Goal: Transaction & Acquisition: Book appointment/travel/reservation

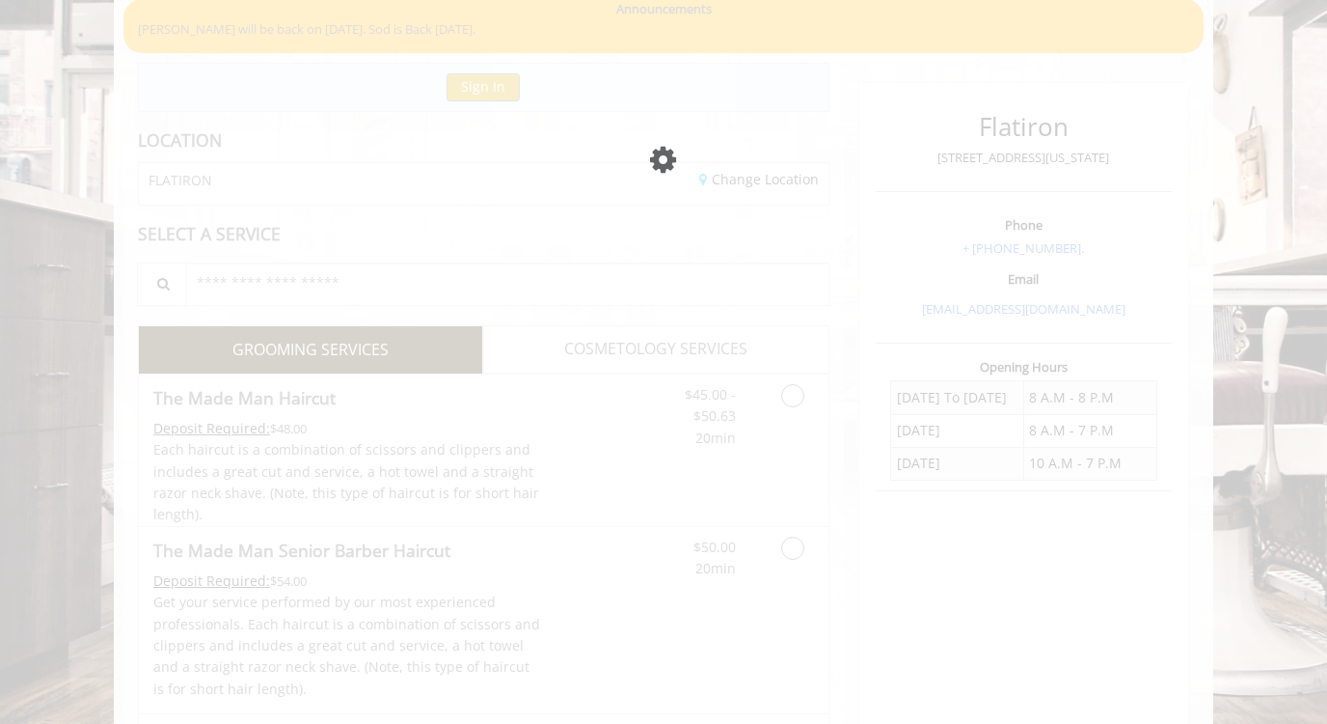
scroll to position [156, 0]
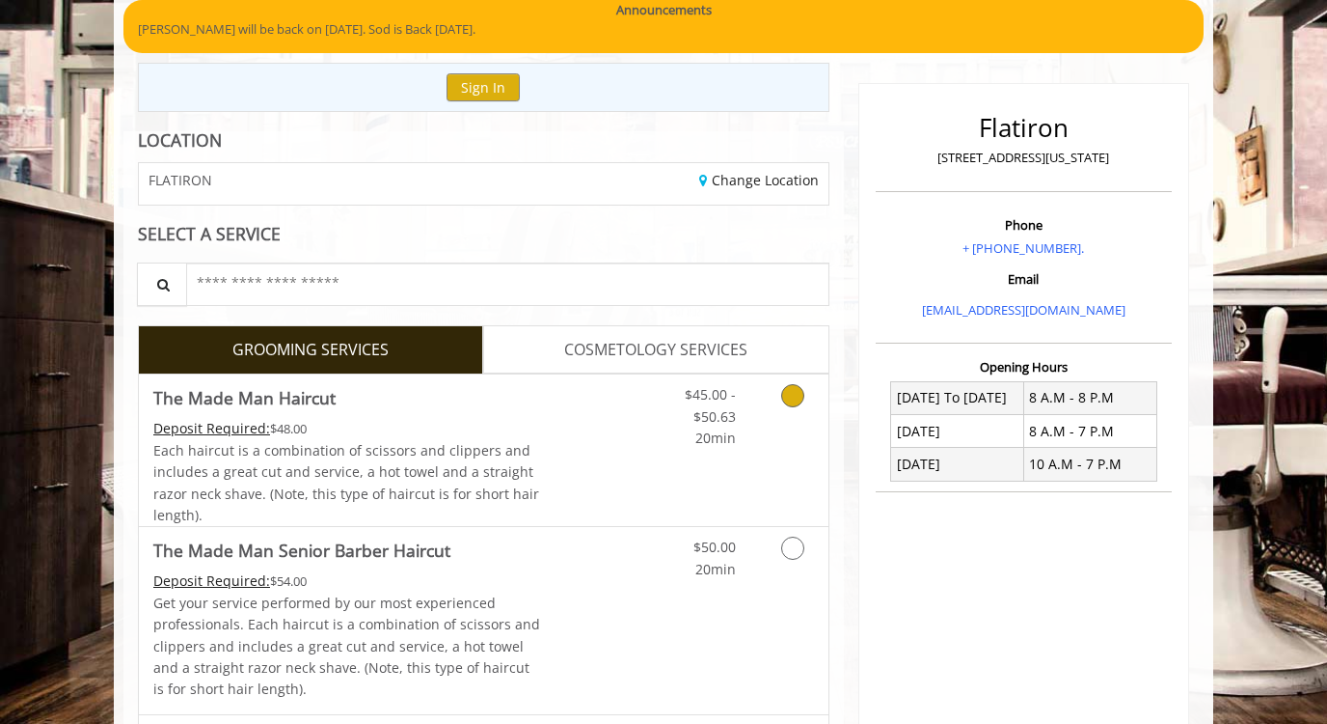
click at [797, 399] on icon "Grooming services" at bounding box center [792, 395] width 23 height 23
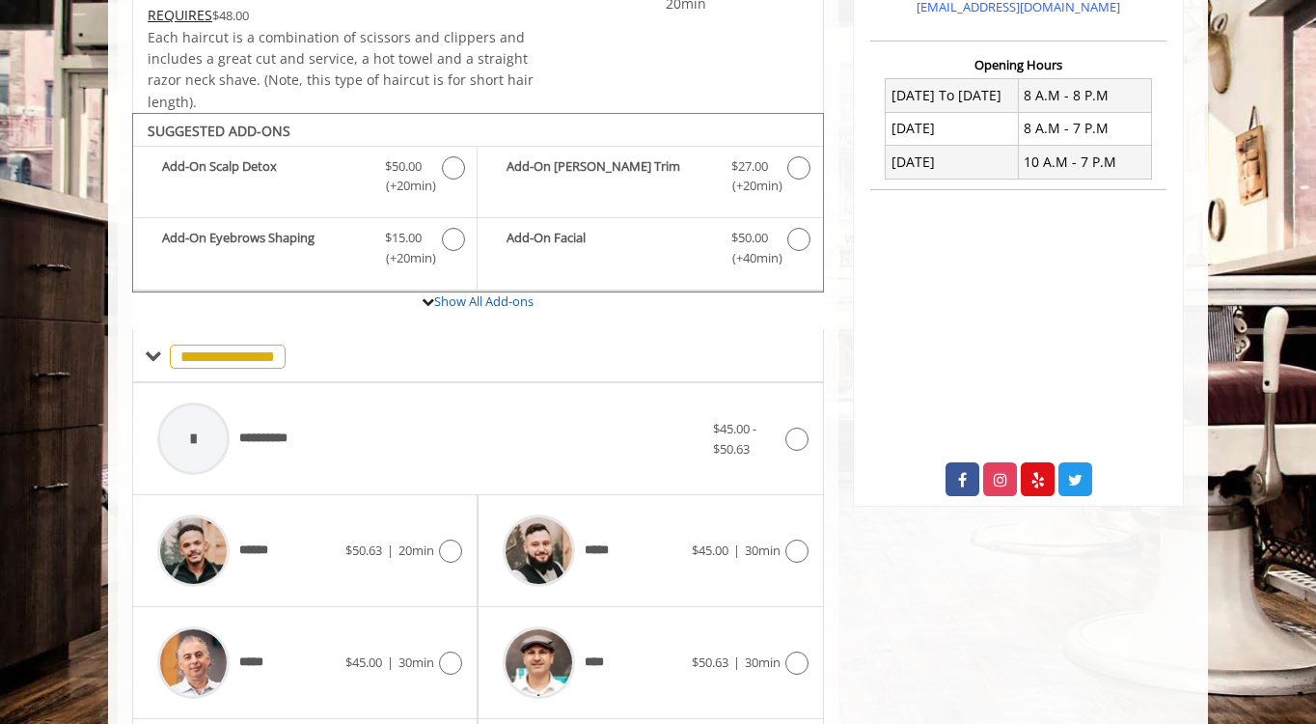
scroll to position [0, 0]
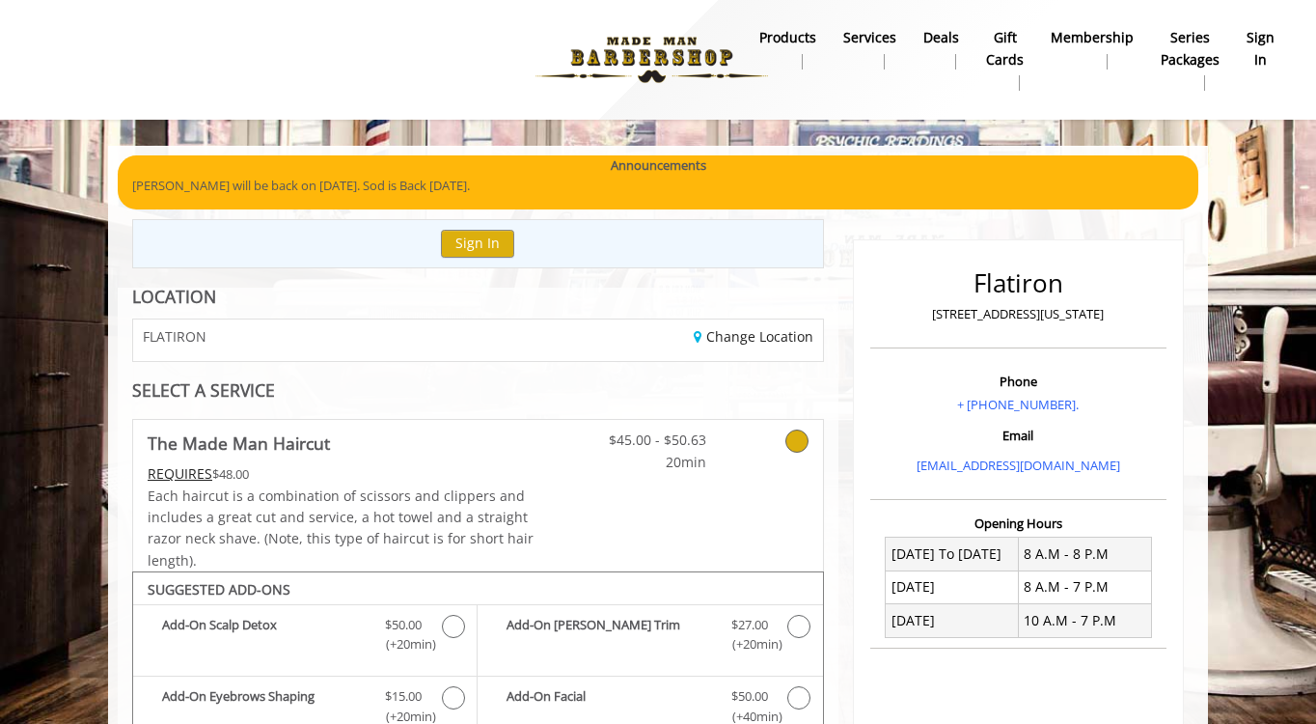
click at [260, 328] on div "FLATIRON" at bounding box center [298, 339] width 359 height 41
click at [718, 327] on link "Change Location" at bounding box center [754, 336] width 120 height 18
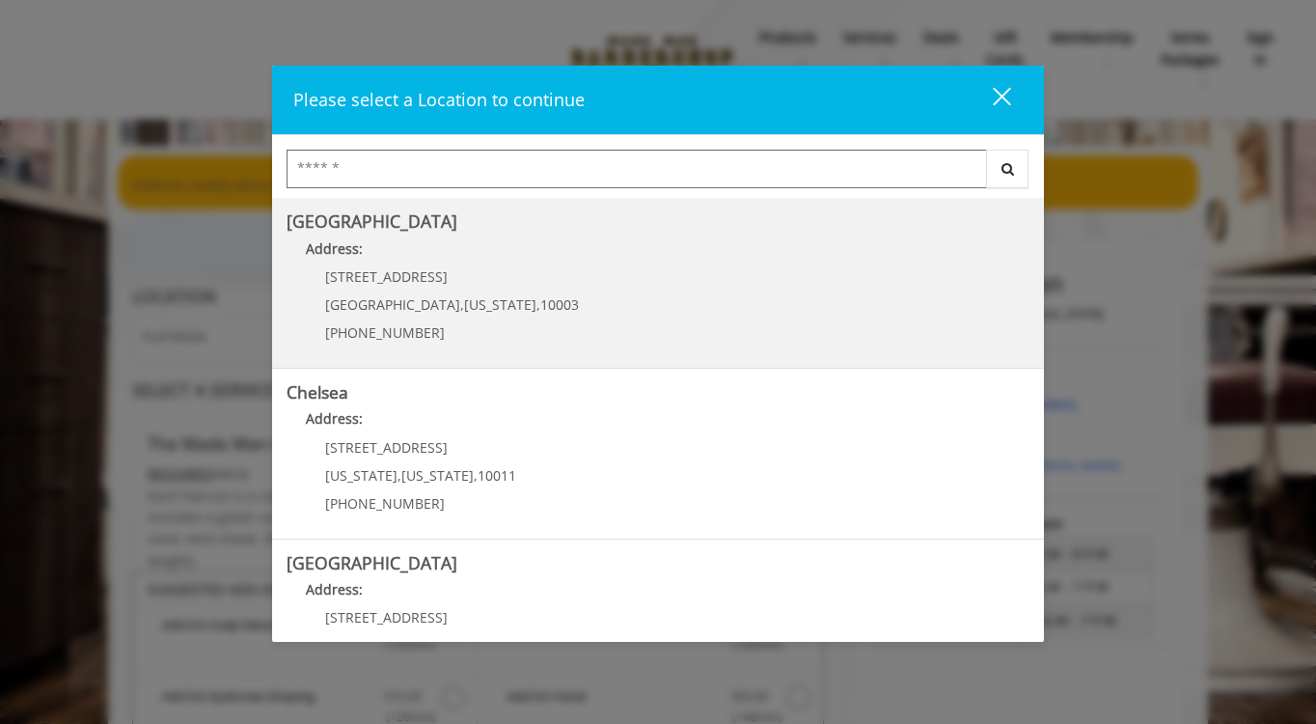
scroll to position [88, 0]
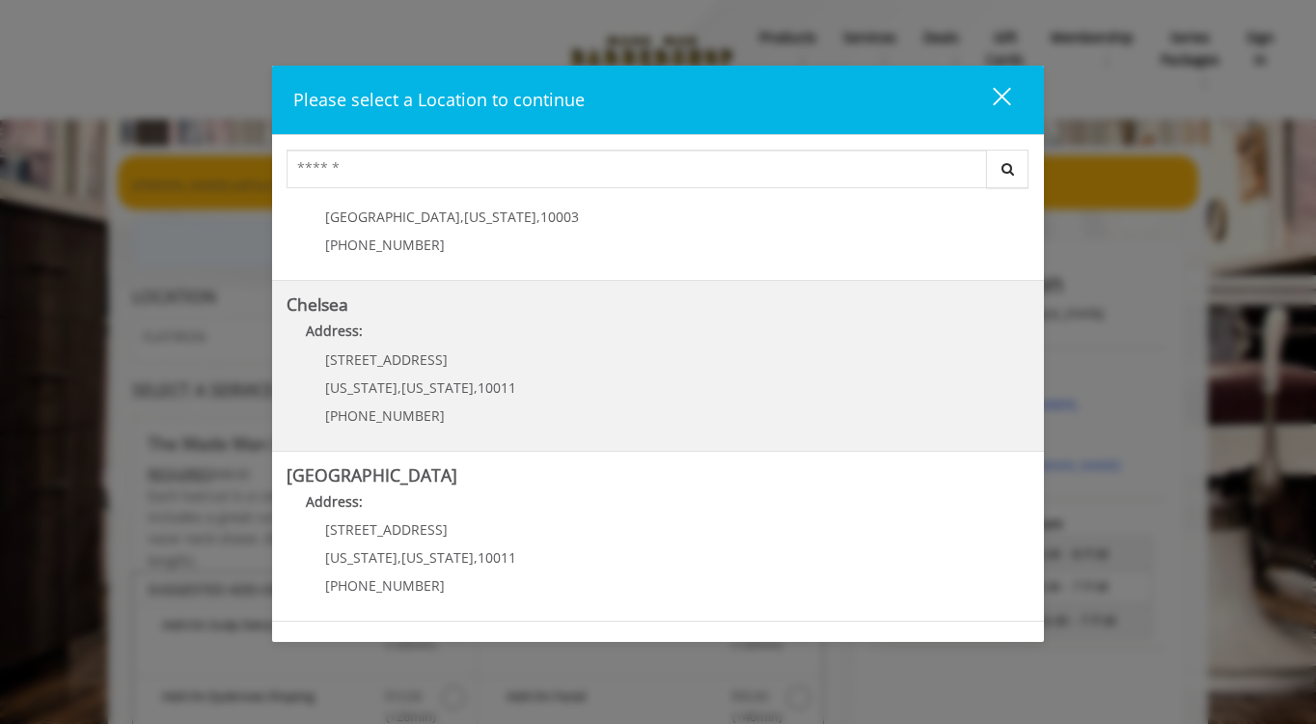
click at [534, 331] on p "Address:" at bounding box center [658, 335] width 743 height 31
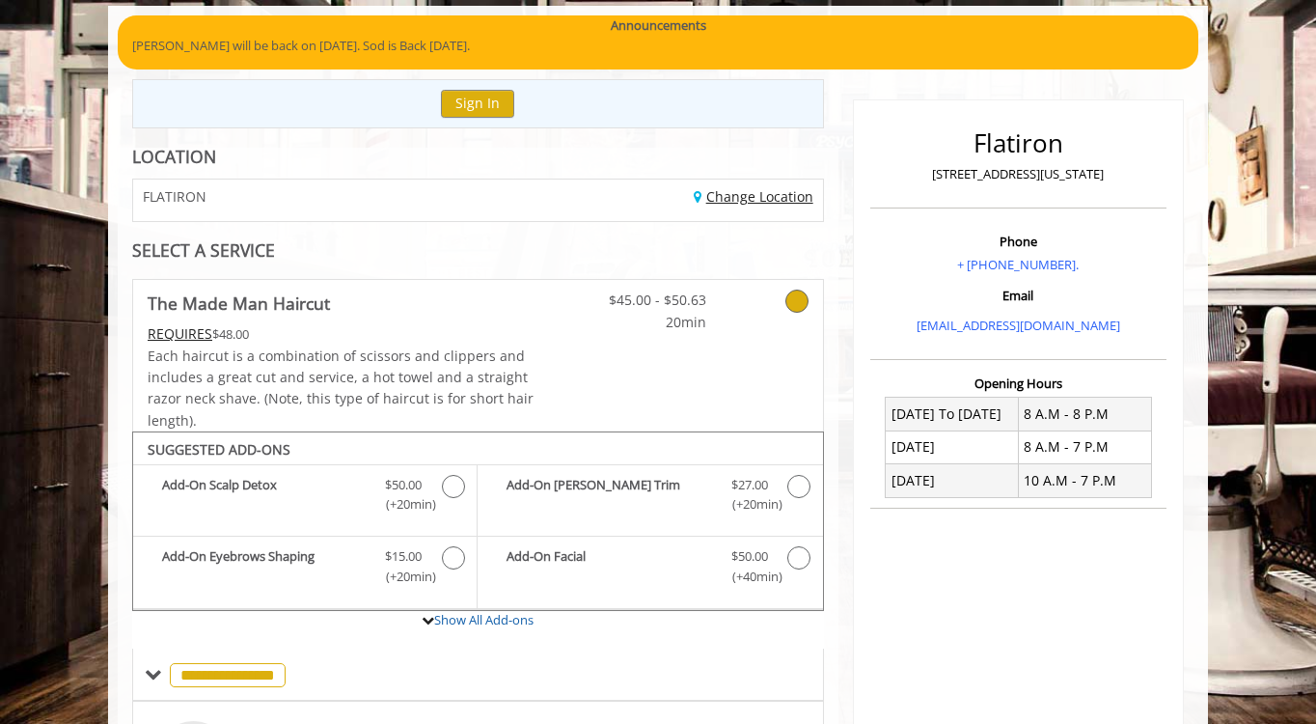
scroll to position [202, 0]
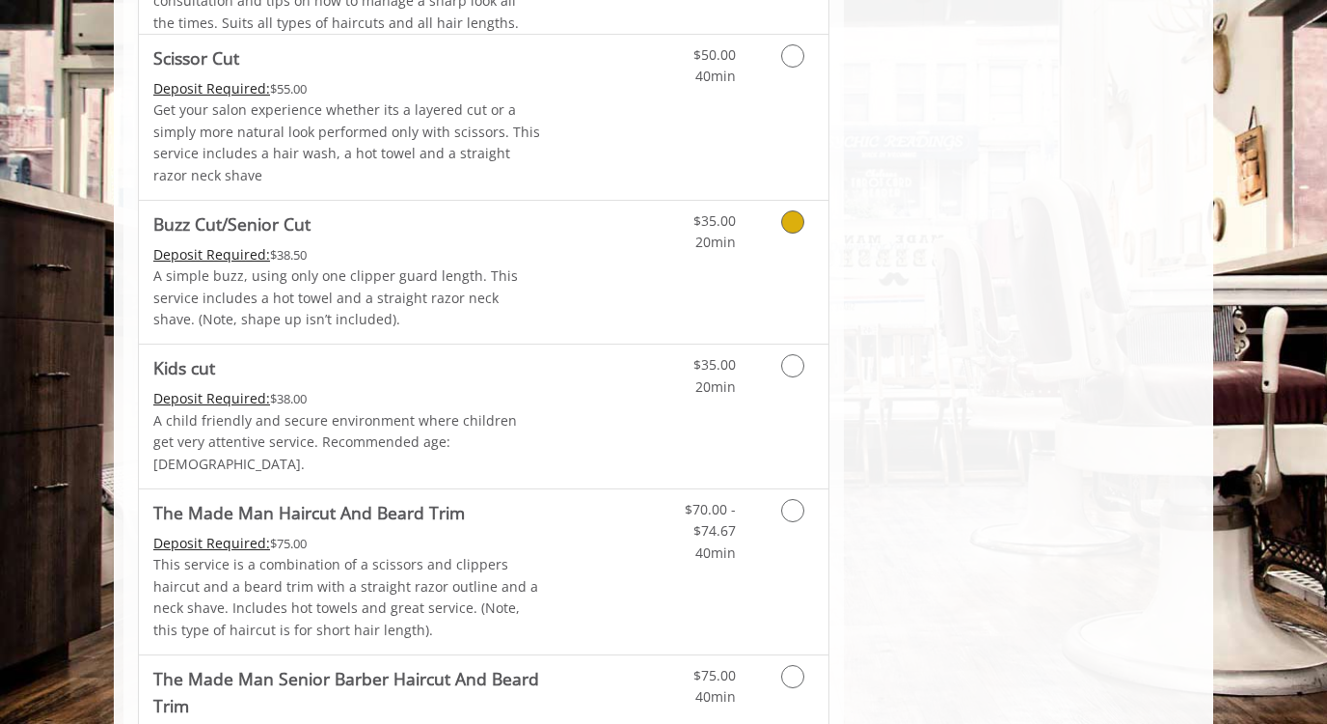
scroll to position [1259, 0]
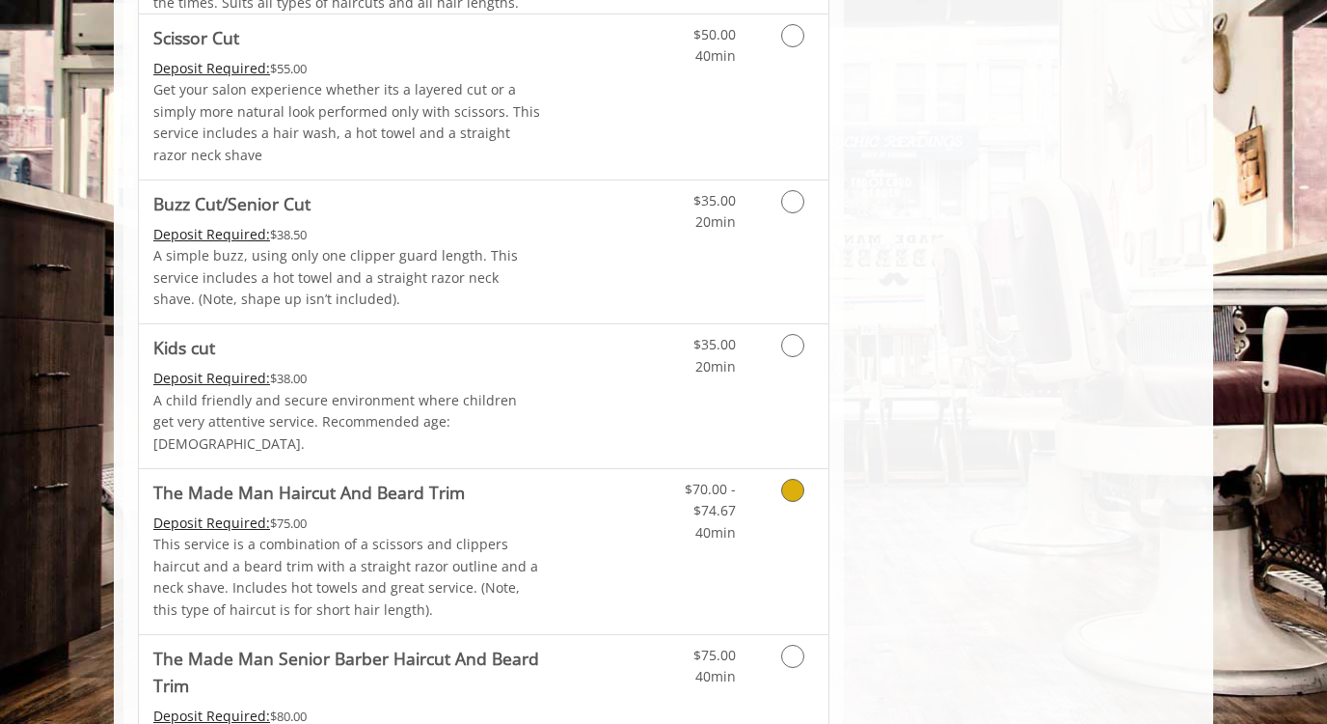
click at [792, 479] on icon "Grooming services" at bounding box center [792, 490] width 23 height 23
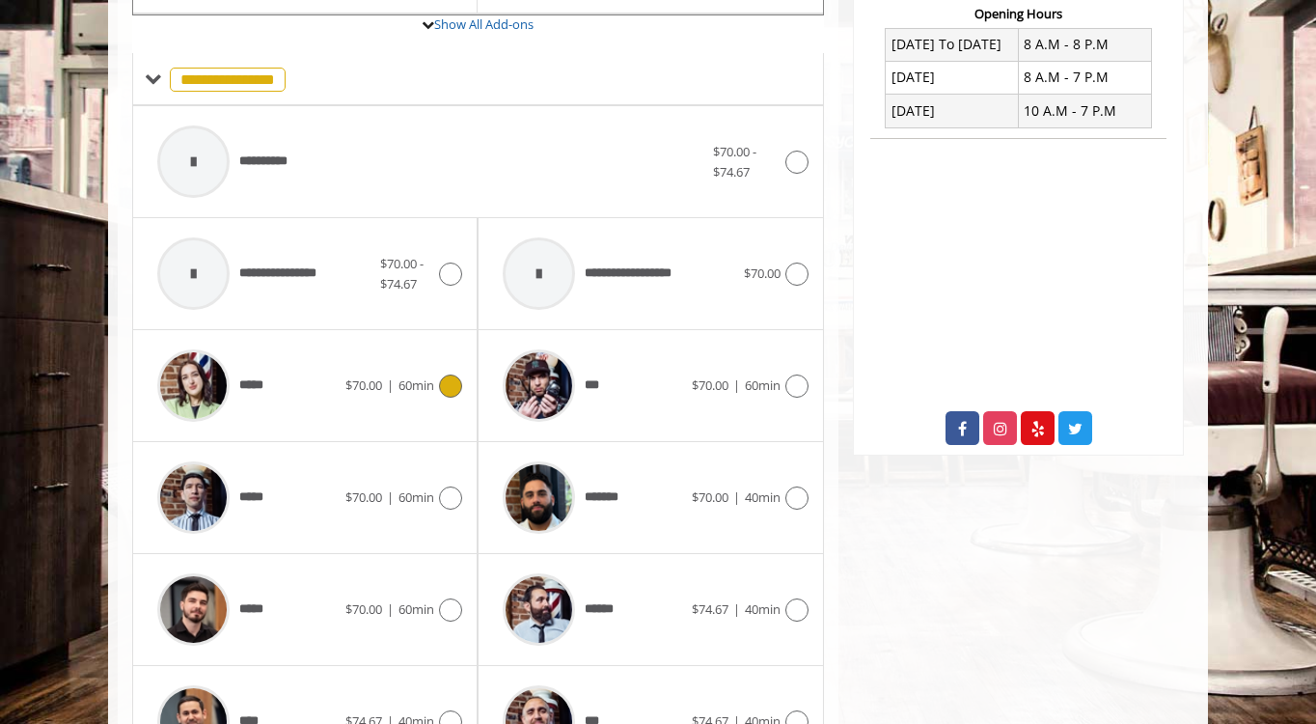
scroll to position [874, 0]
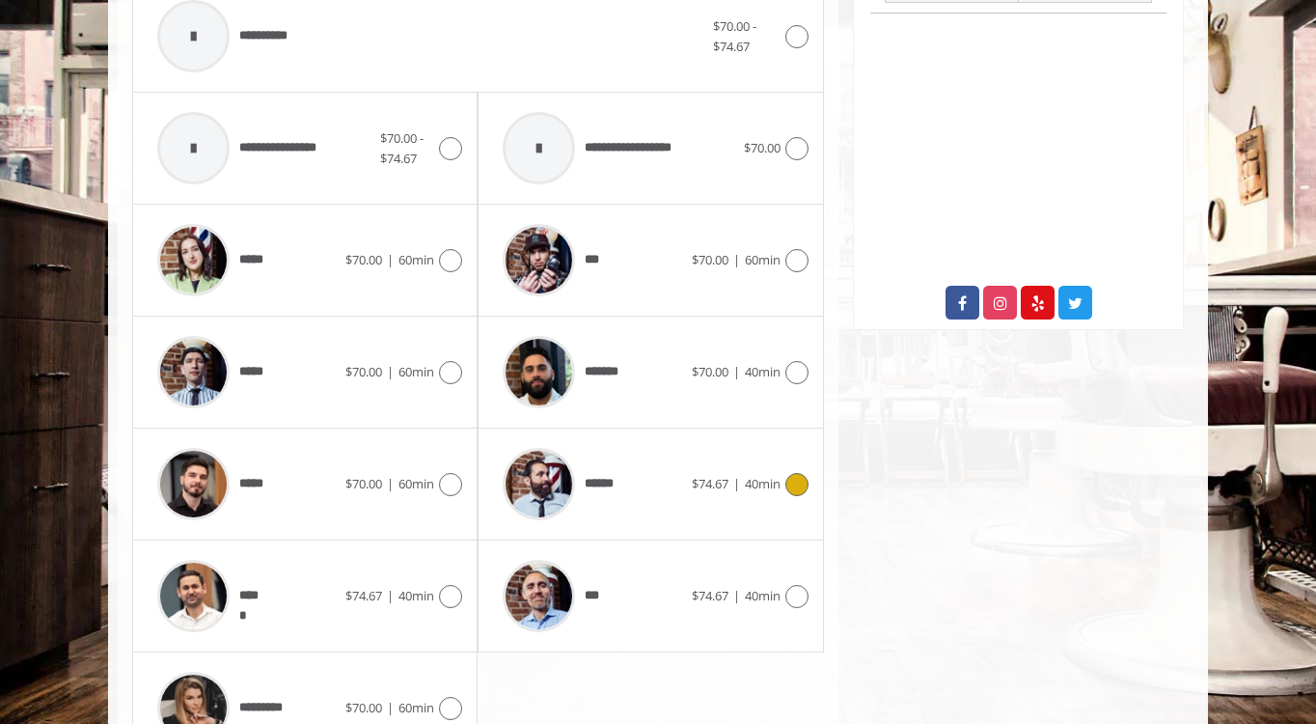
click at [561, 474] on img at bounding box center [539, 484] width 72 height 72
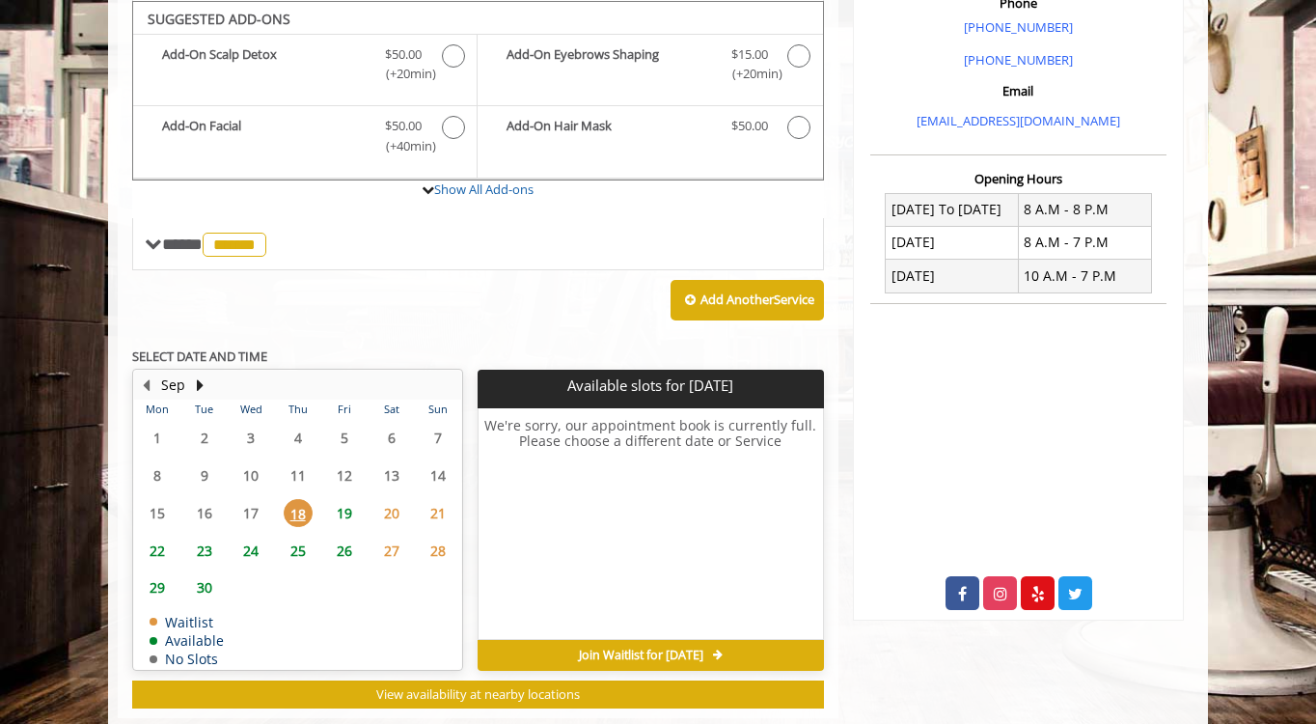
scroll to position [625, 0]
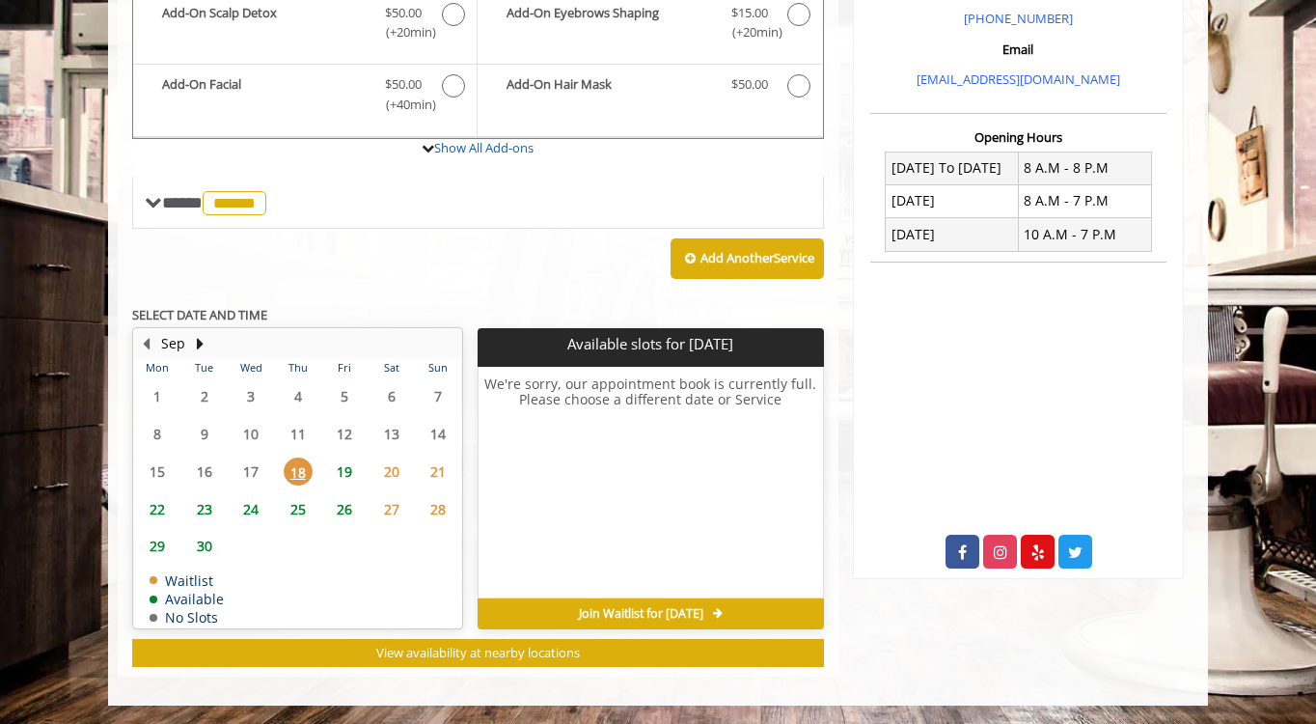
click at [342, 469] on span "19" at bounding box center [344, 471] width 29 height 28
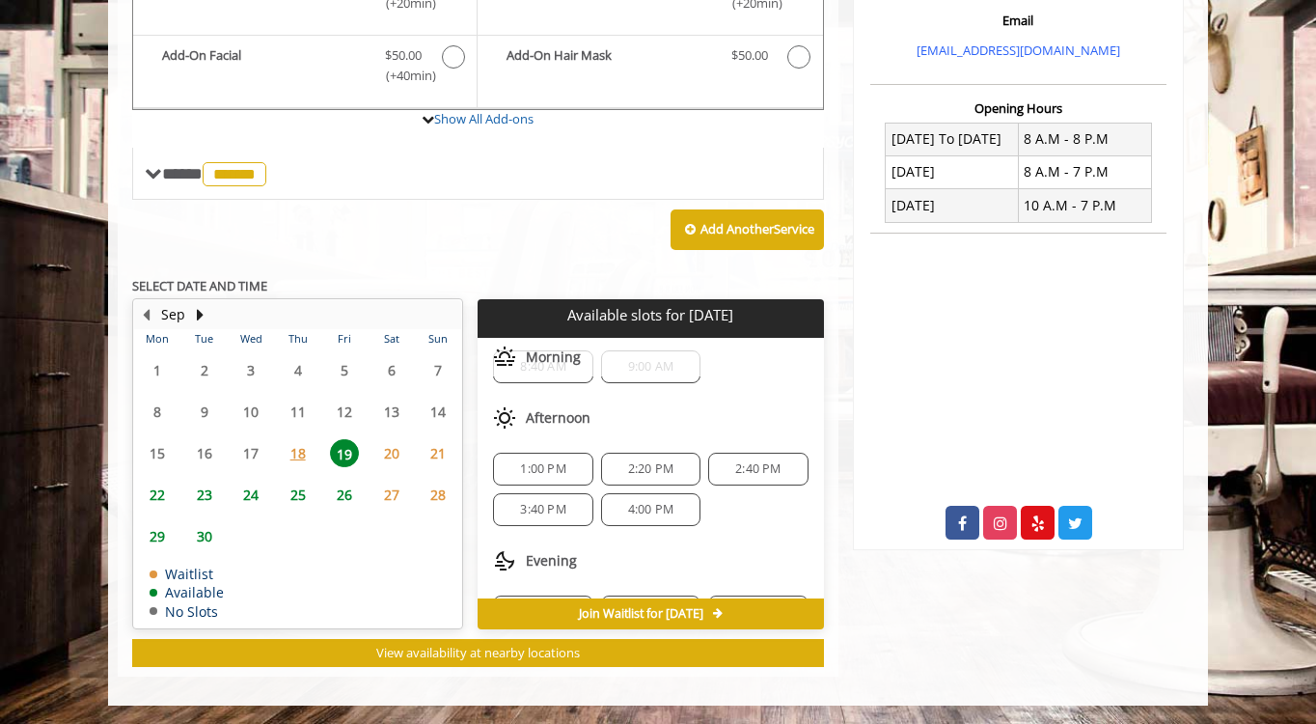
scroll to position [127, 0]
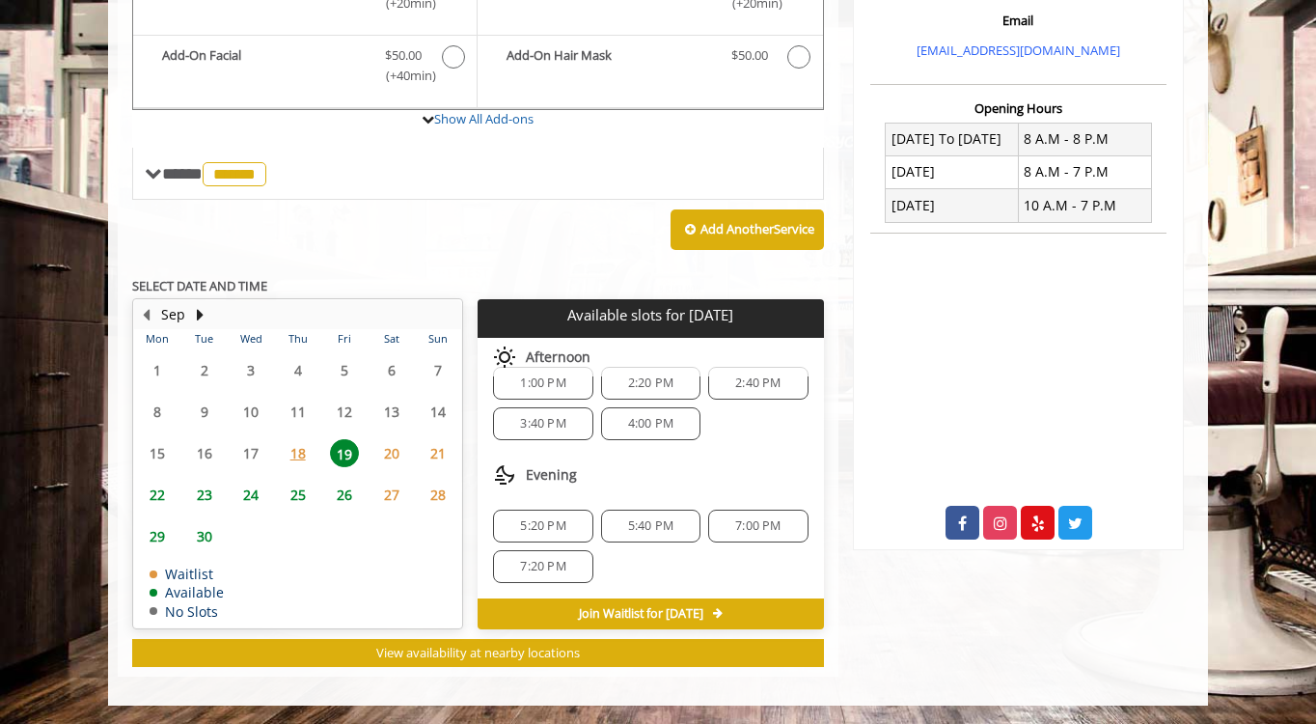
click at [304, 445] on span "18" at bounding box center [298, 453] width 29 height 28
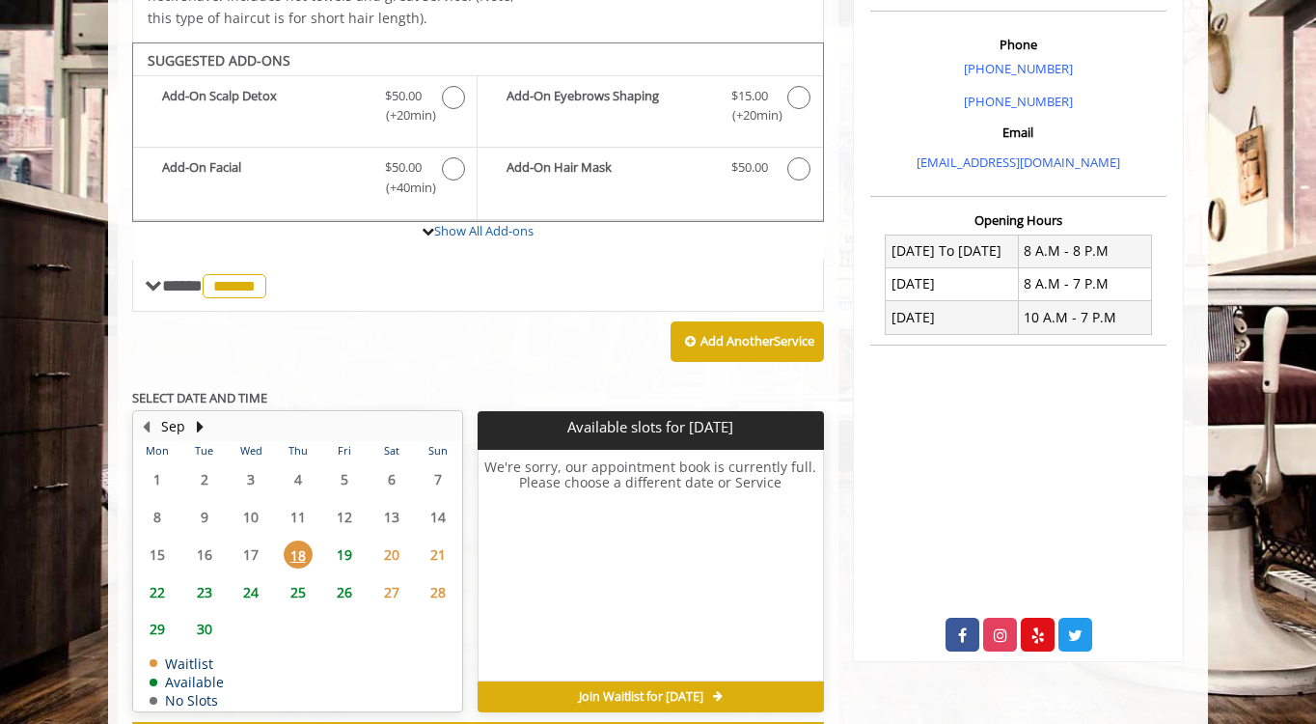
scroll to position [570, 0]
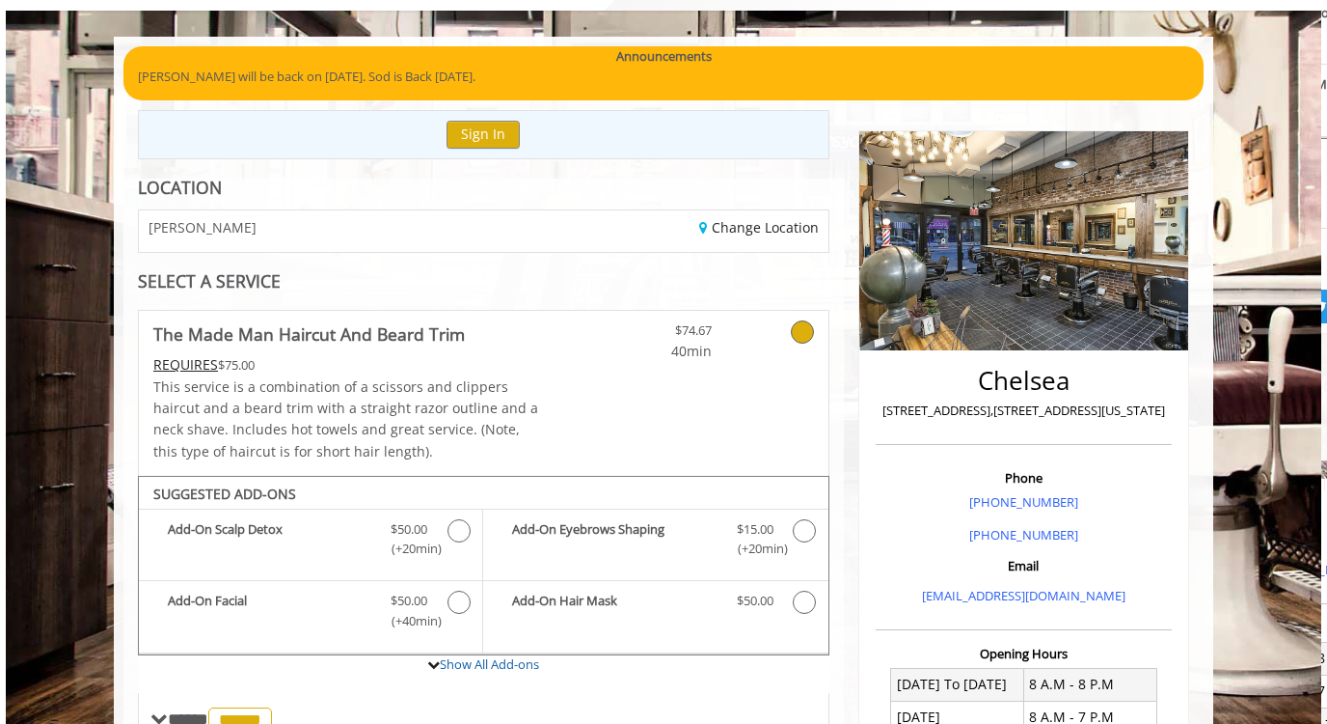
scroll to position [150, 0]
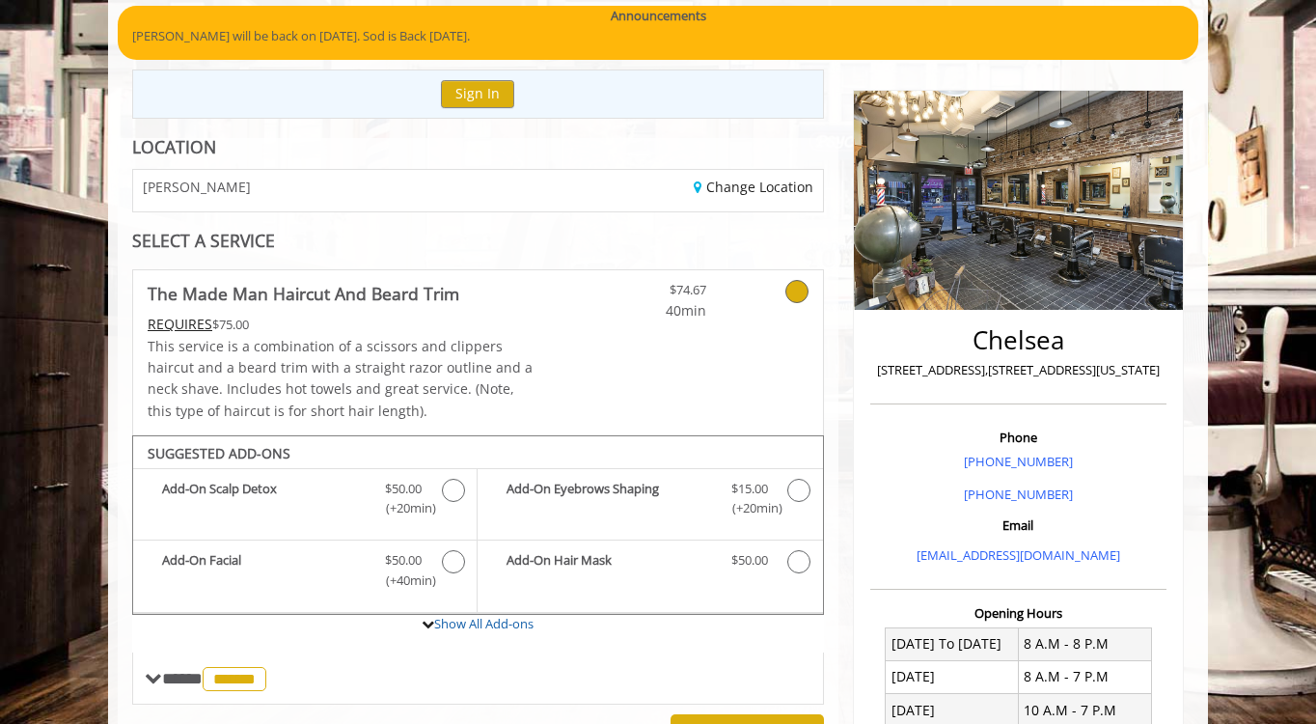
click at [804, 296] on icon at bounding box center [796, 291] width 23 height 23
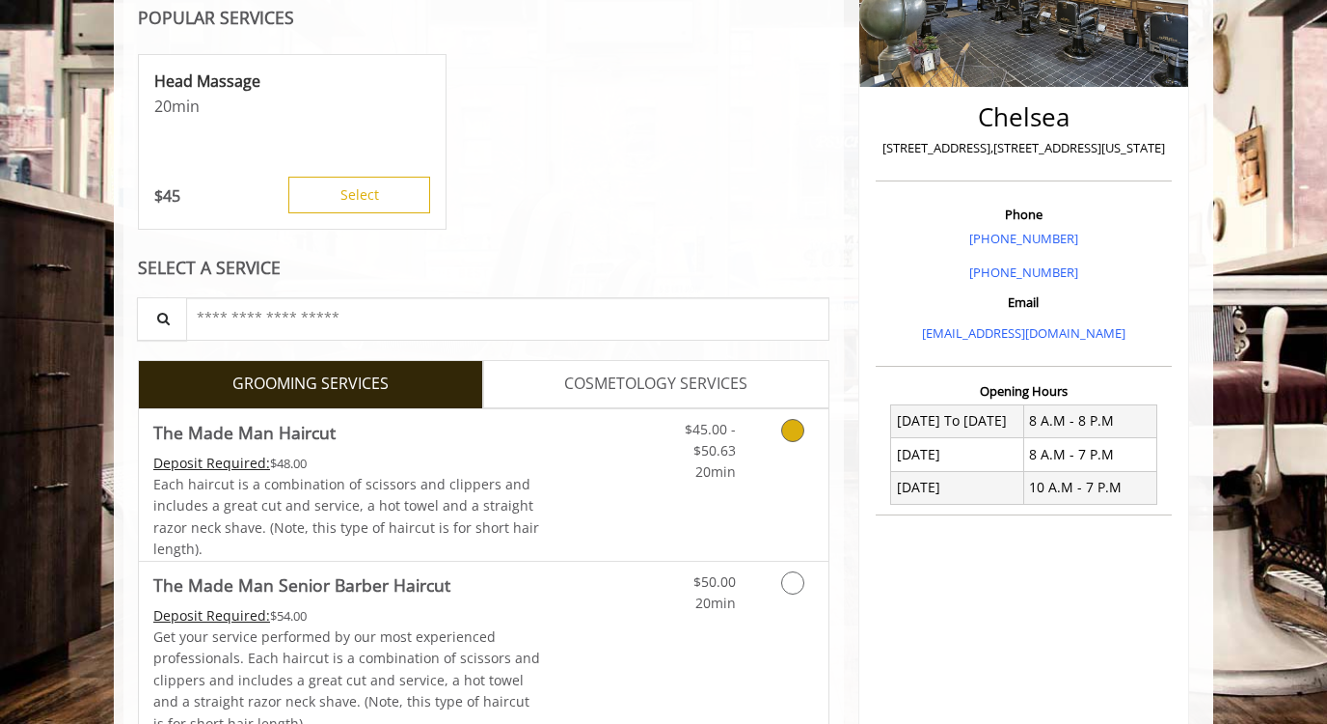
click at [774, 429] on link "Grooming services" at bounding box center [789, 446] width 49 height 74
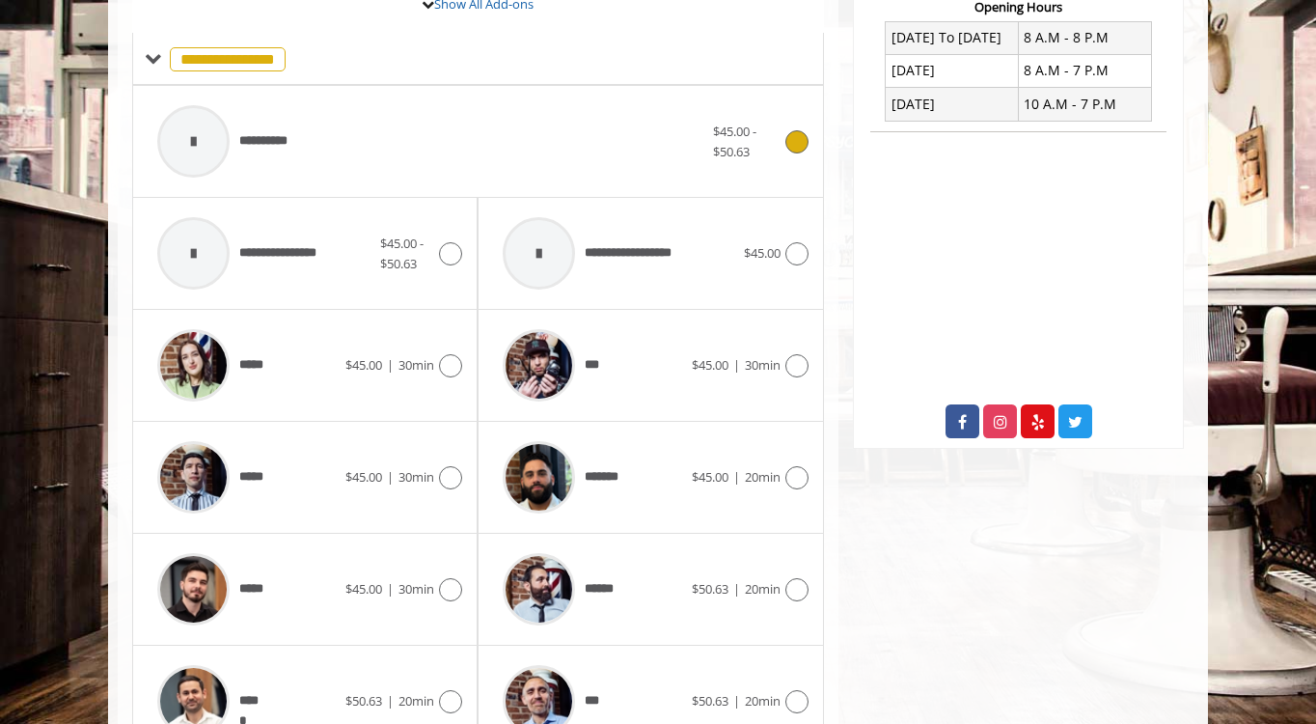
scroll to position [783, 0]
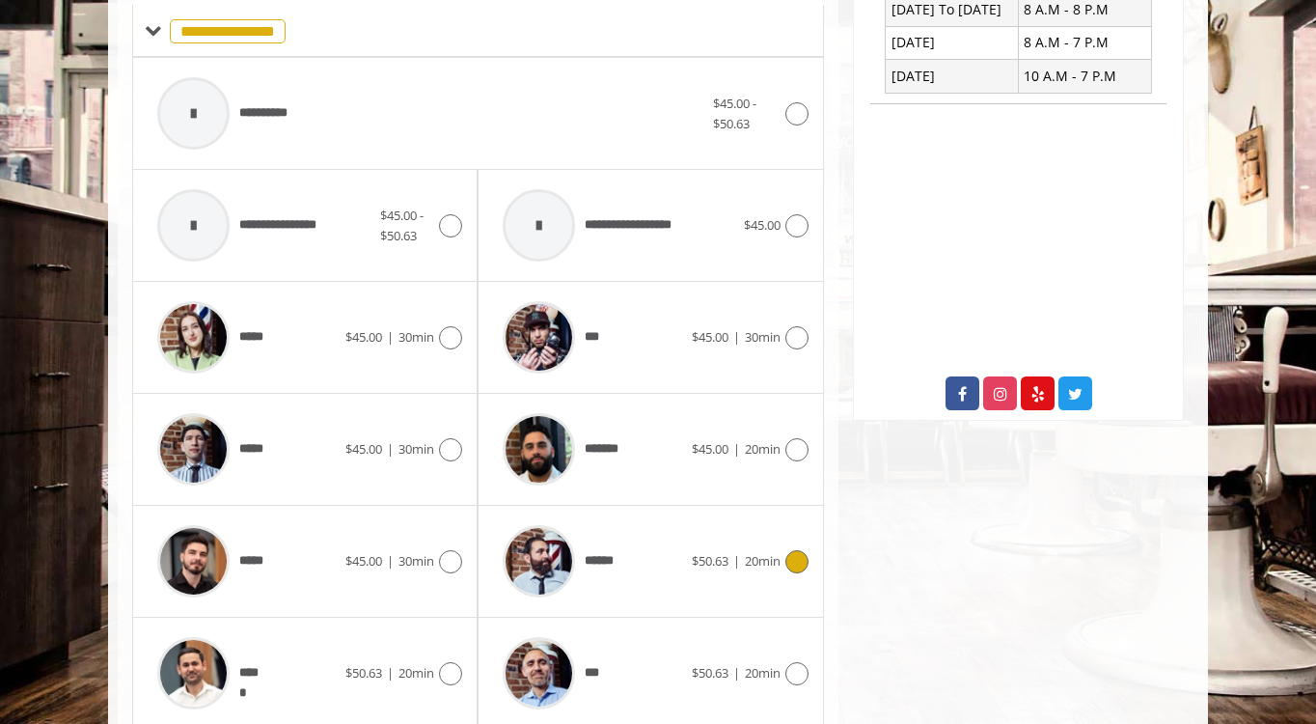
click at [663, 549] on div "******" at bounding box center [592, 561] width 198 height 92
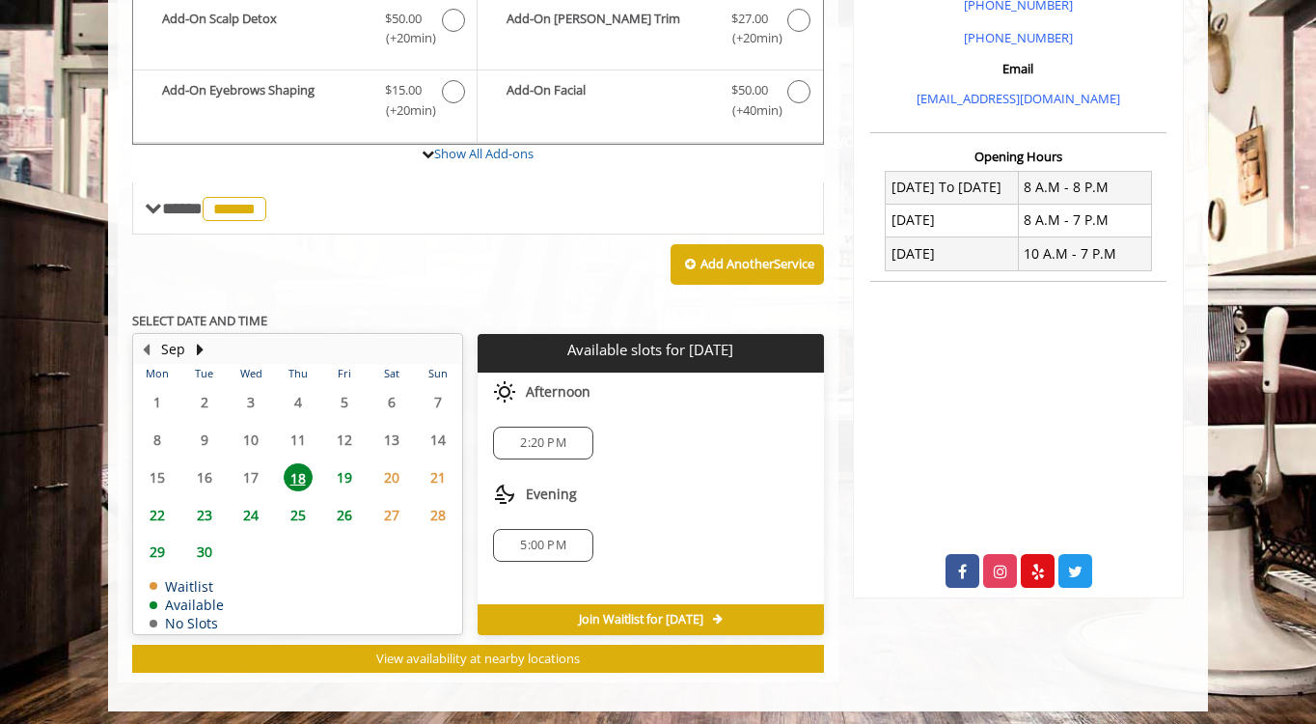
scroll to position [612, 0]
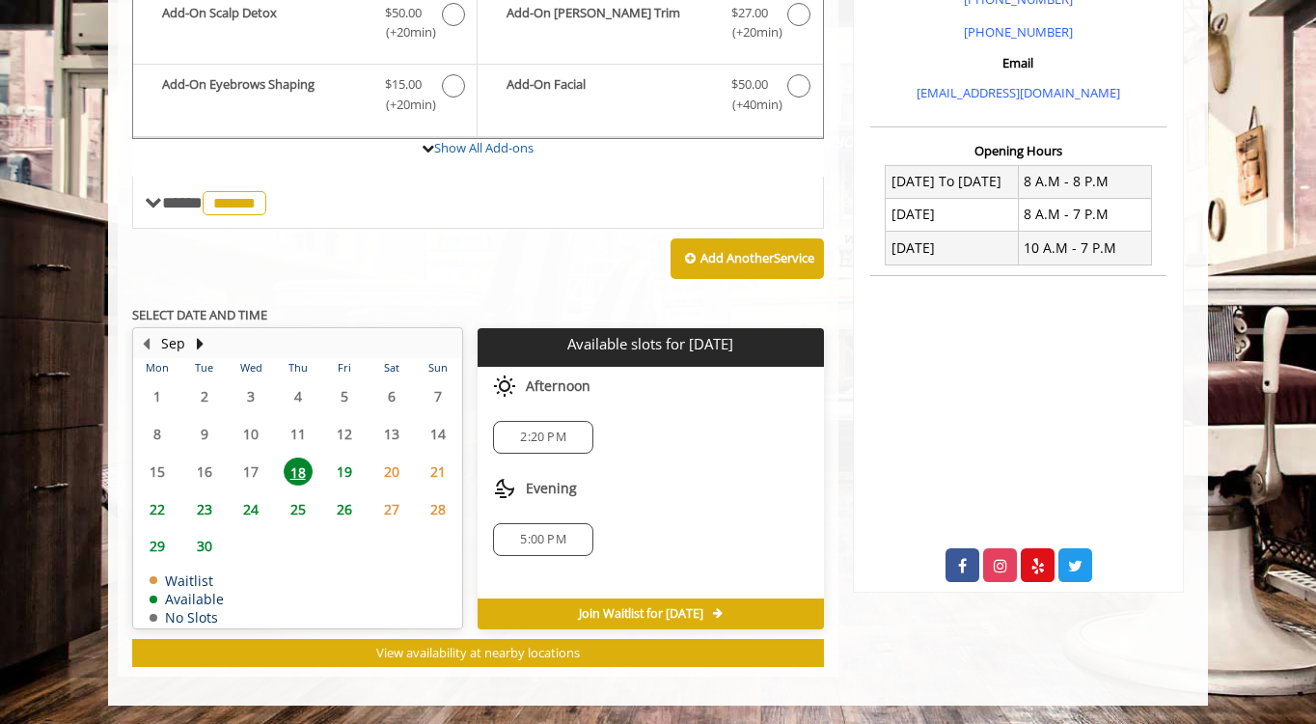
click at [623, 616] on span "Join Waitlist for Thu, Sep 18 2025" at bounding box center [641, 613] width 124 height 15
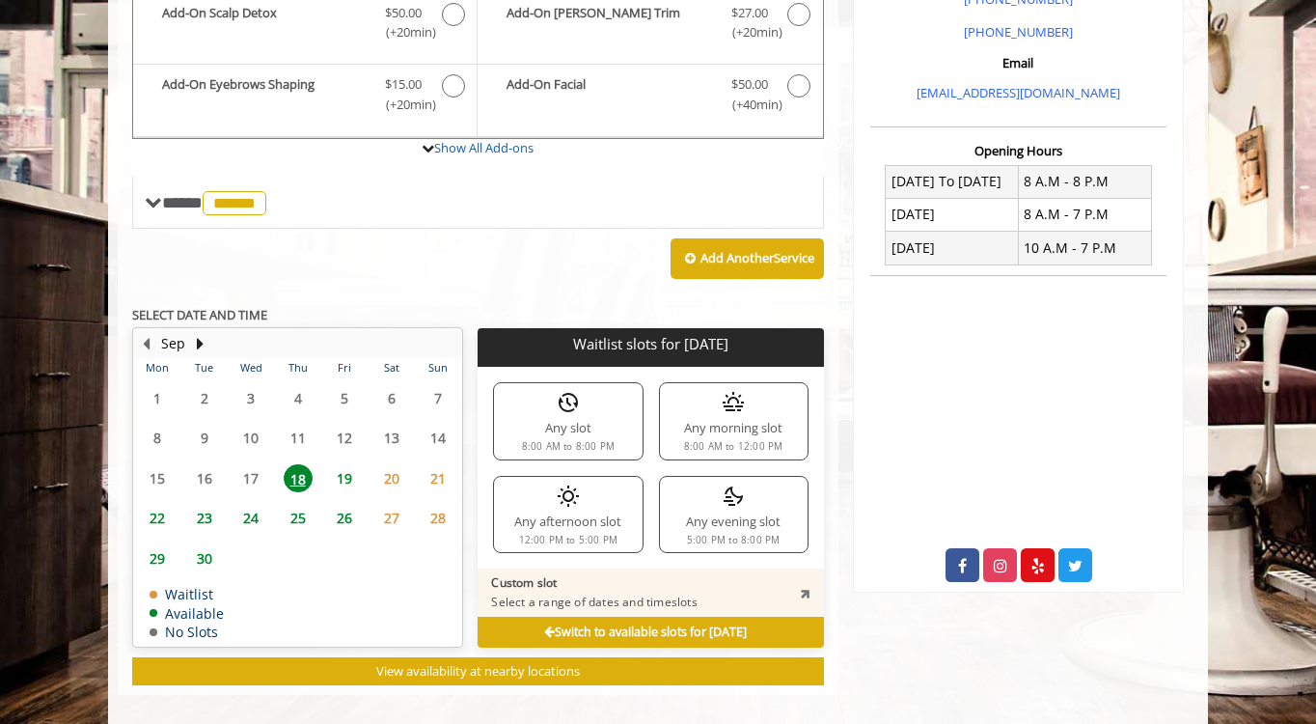
click at [697, 500] on div "Any evening slot 5:00 PM to 8:00 PM" at bounding box center [734, 514] width 150 height 77
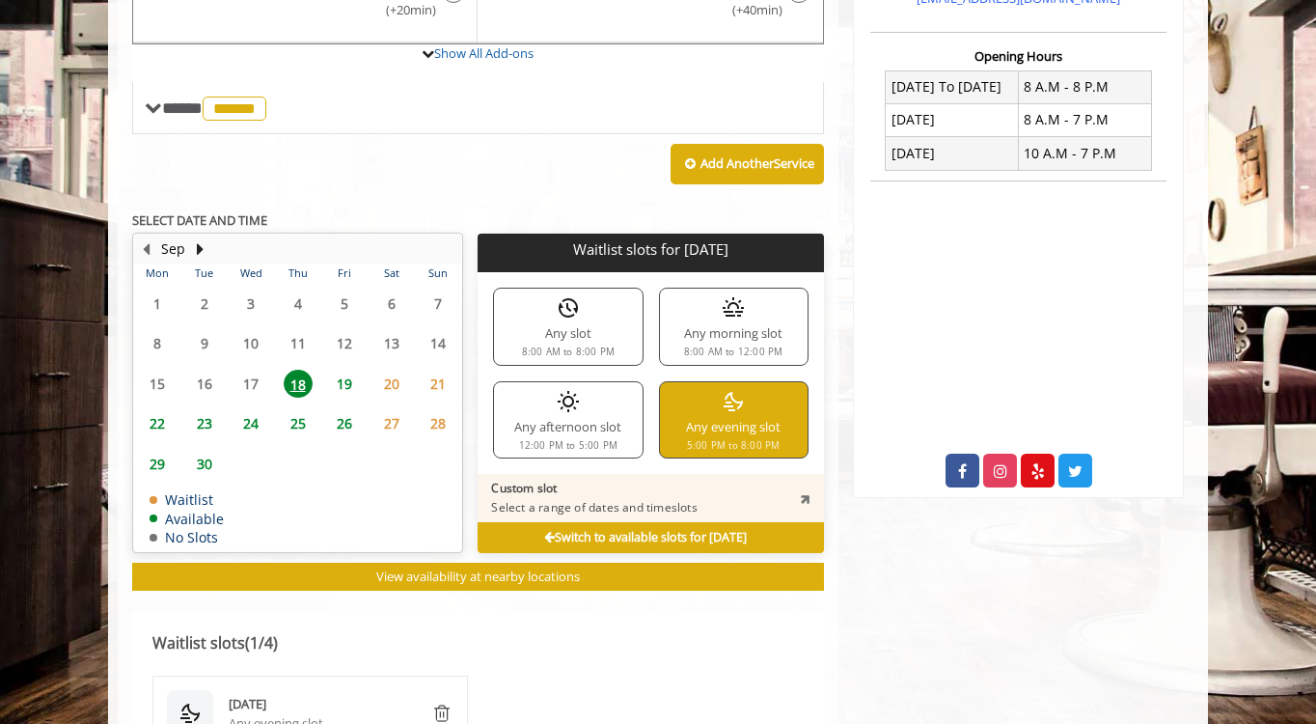
scroll to position [717, 0]
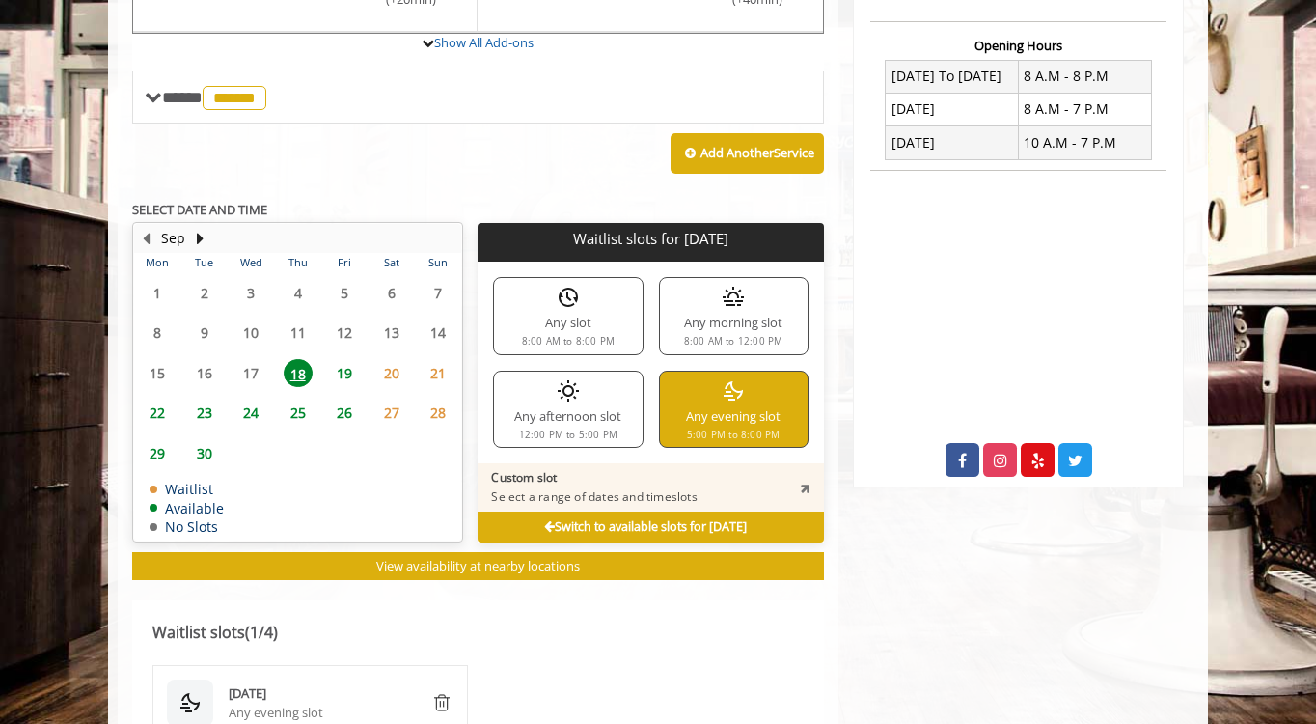
click at [341, 370] on span "19" at bounding box center [344, 373] width 29 height 28
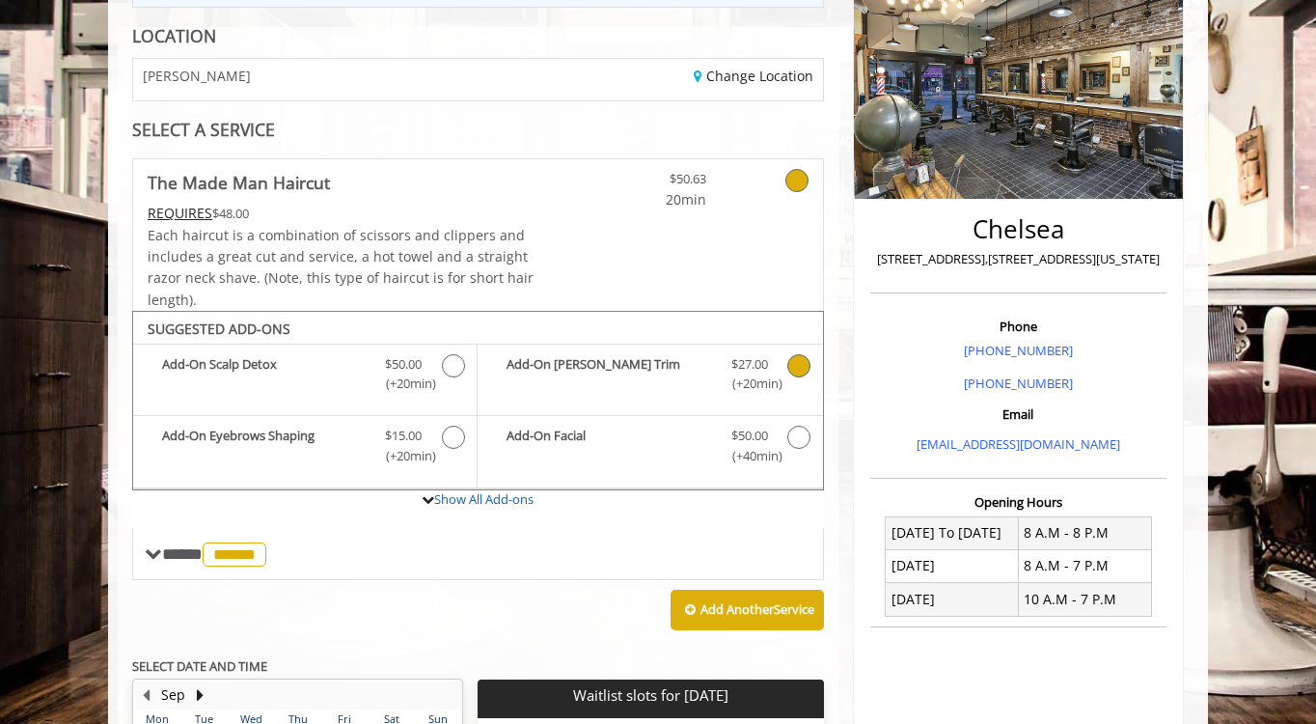
scroll to position [27, 0]
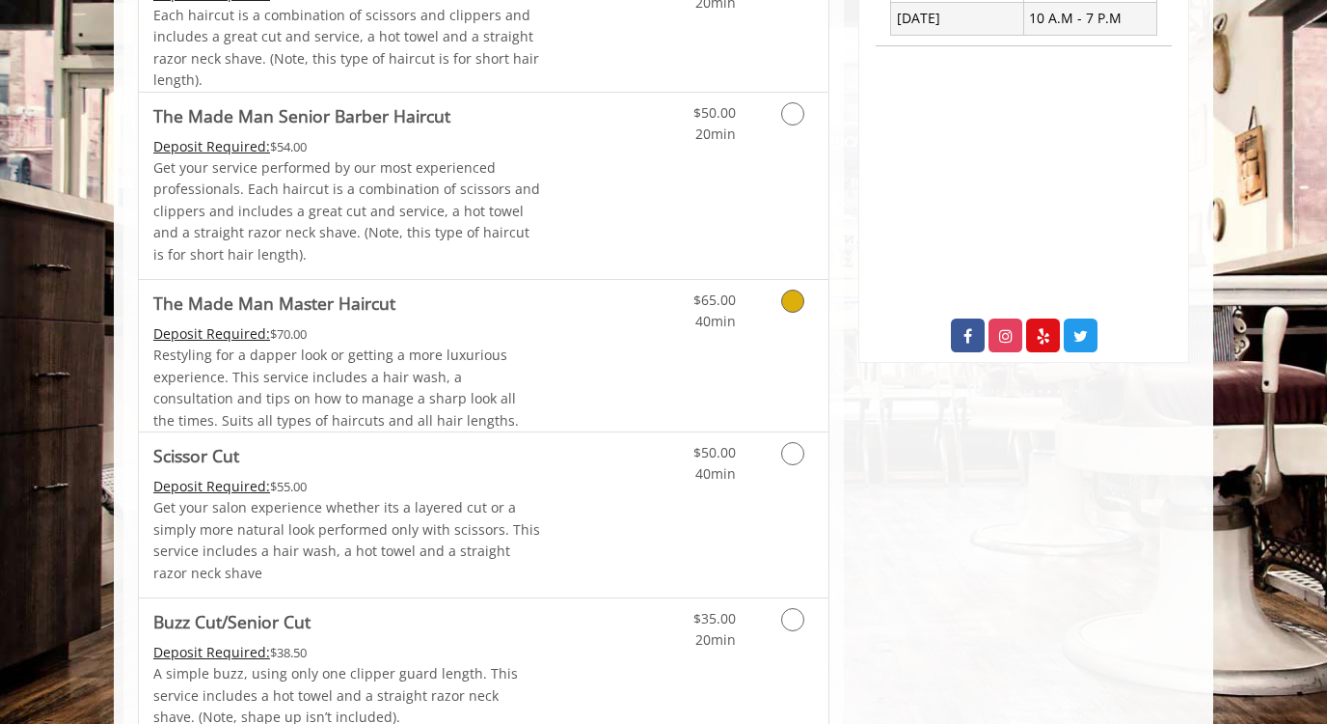
scroll to position [840, 0]
click at [547, 172] on link "Discounted Price" at bounding box center [598, 187] width 115 height 186
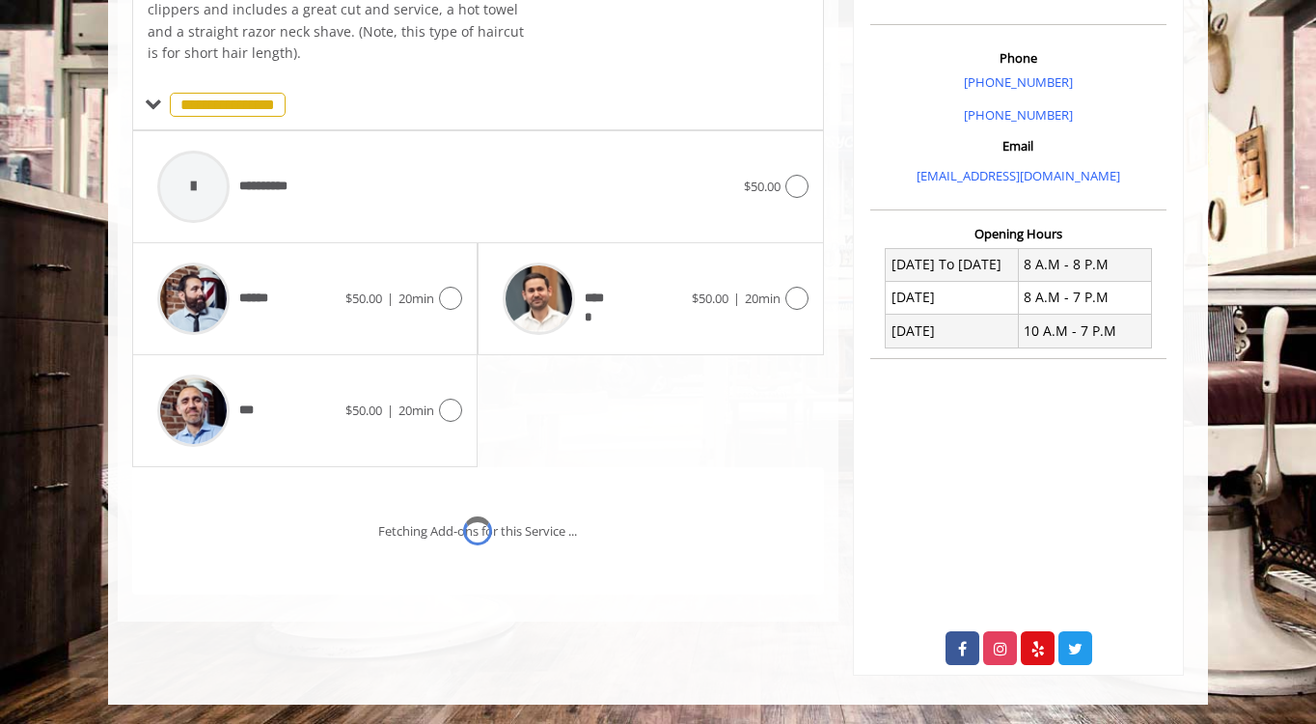
scroll to position [556, 0]
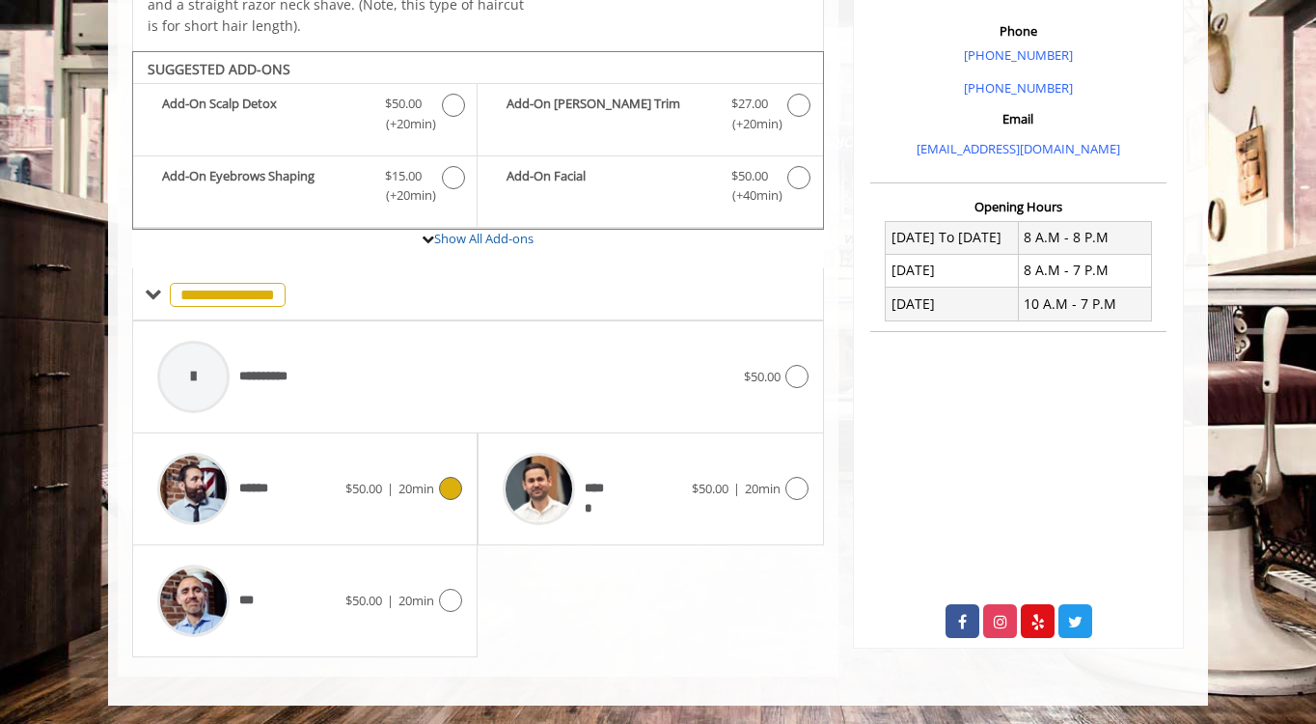
click at [434, 484] on div at bounding box center [448, 488] width 28 height 23
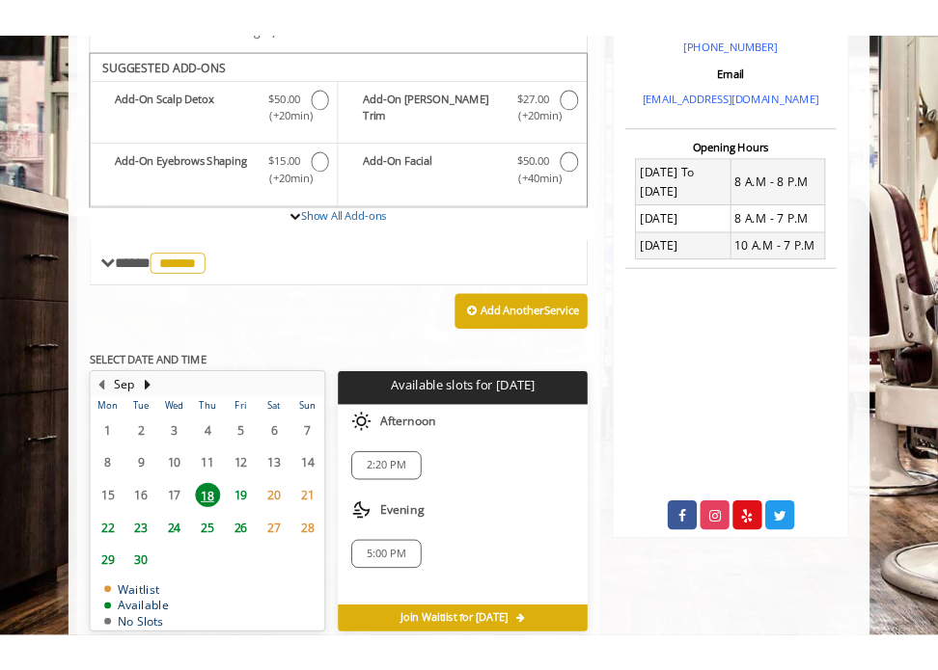
scroll to position [601, 0]
